Goal: Task Accomplishment & Management: Complete application form

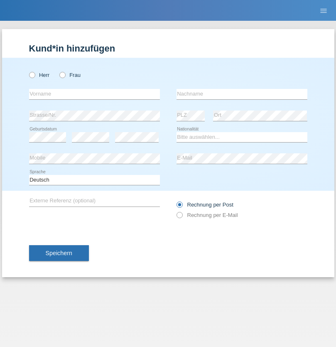
radio input "true"
click at [94, 94] on input "text" at bounding box center [94, 94] width 131 height 10
type input "Sirikone"
click at [242, 94] on input "text" at bounding box center [242, 94] width 131 height 10
type input "Sarnirand"
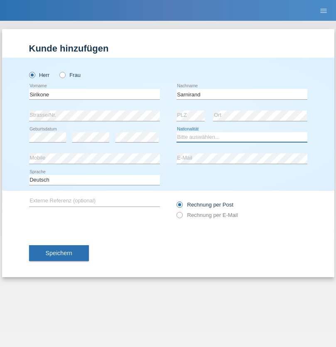
select select "FR"
select select "C"
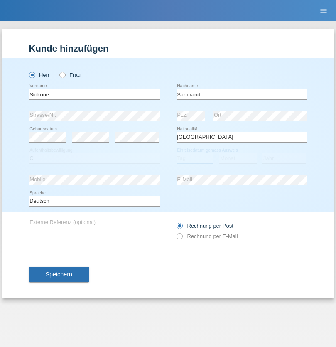
select select "01"
select select "05"
select select "2021"
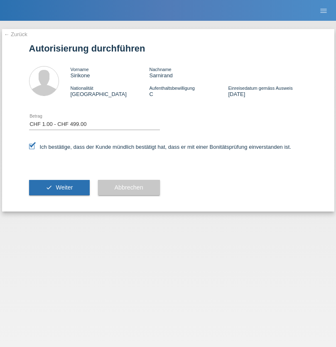
select select "1"
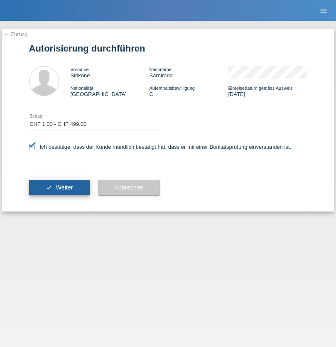
click at [59, 188] on span "Weiter" at bounding box center [64, 187] width 17 height 7
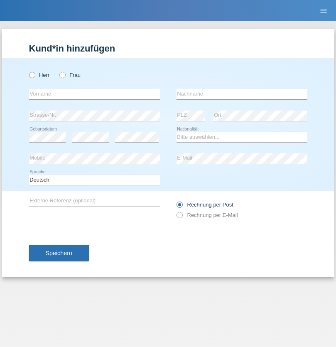
radio input "true"
click at [94, 94] on input "text" at bounding box center [94, 94] width 131 height 10
type input "Jeanissy"
click at [242, 94] on input "text" at bounding box center [242, 94] width 131 height 10
type input "Ngombo"
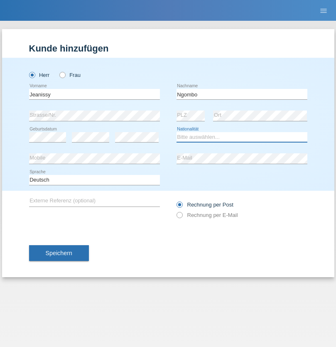
select select "AO"
select select "C"
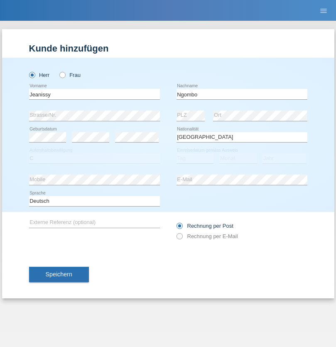
select select "09"
select select "05"
select select "2000"
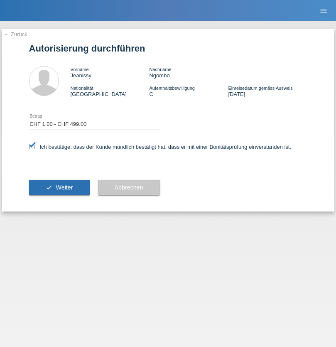
select select "1"
click at [59, 188] on span "Weiter" at bounding box center [64, 187] width 17 height 7
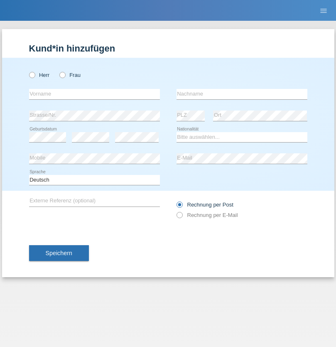
radio input "true"
click at [94, 94] on input "text" at bounding box center [94, 94] width 131 height 10
type input "[PERSON_NAME]"
click at [242, 94] on input "text" at bounding box center [242, 94] width 131 height 10
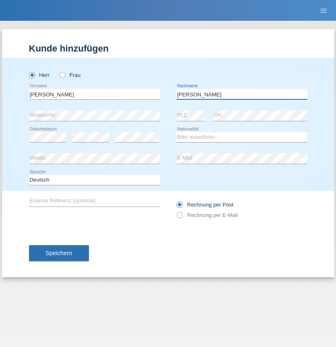
type input "[PERSON_NAME]"
select select "CH"
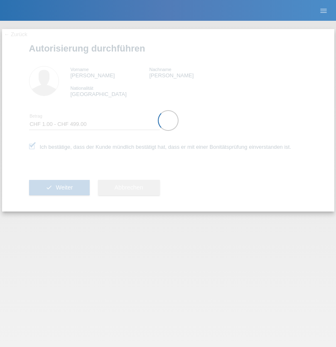
select select "1"
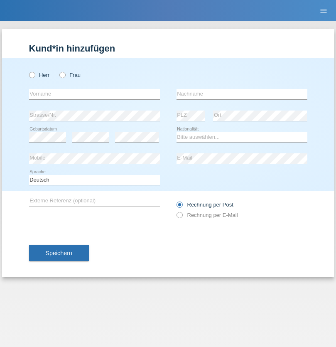
radio input "true"
click at [94, 94] on input "text" at bounding box center [94, 94] width 131 height 10
type input "Helder"
click at [242, 94] on input "text" at bounding box center [242, 94] width 131 height 10
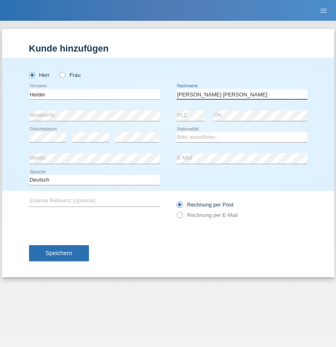
type input "Barros Pereira"
select select "PT"
select select "C"
select select "18"
select select "10"
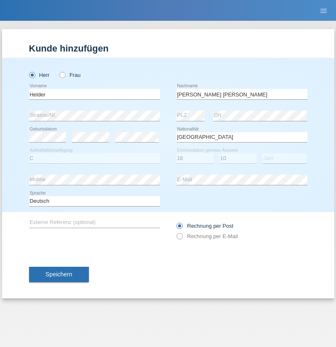
select select "1980"
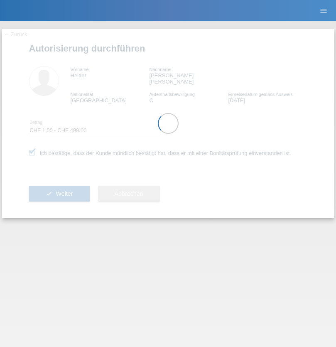
select select "1"
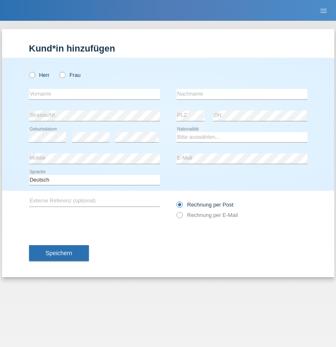
radio input "true"
click at [94, 94] on input "text" at bounding box center [94, 94] width 131 height 10
type input "Gigov"
click at [242, 94] on input "text" at bounding box center [242, 94] width 131 height 10
type input "Zhan"
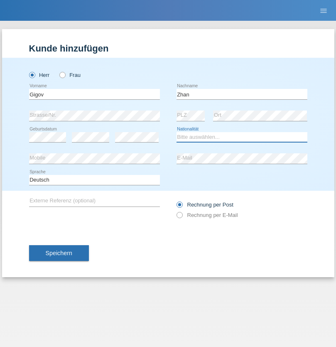
select select "BG"
select select "C"
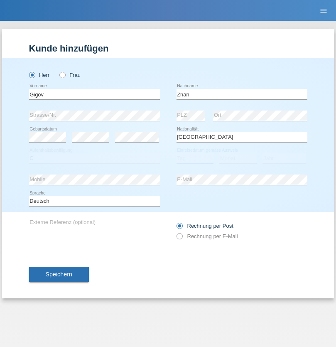
select select "23"
select select "10"
select select "2021"
